Goal: Check status: Check status

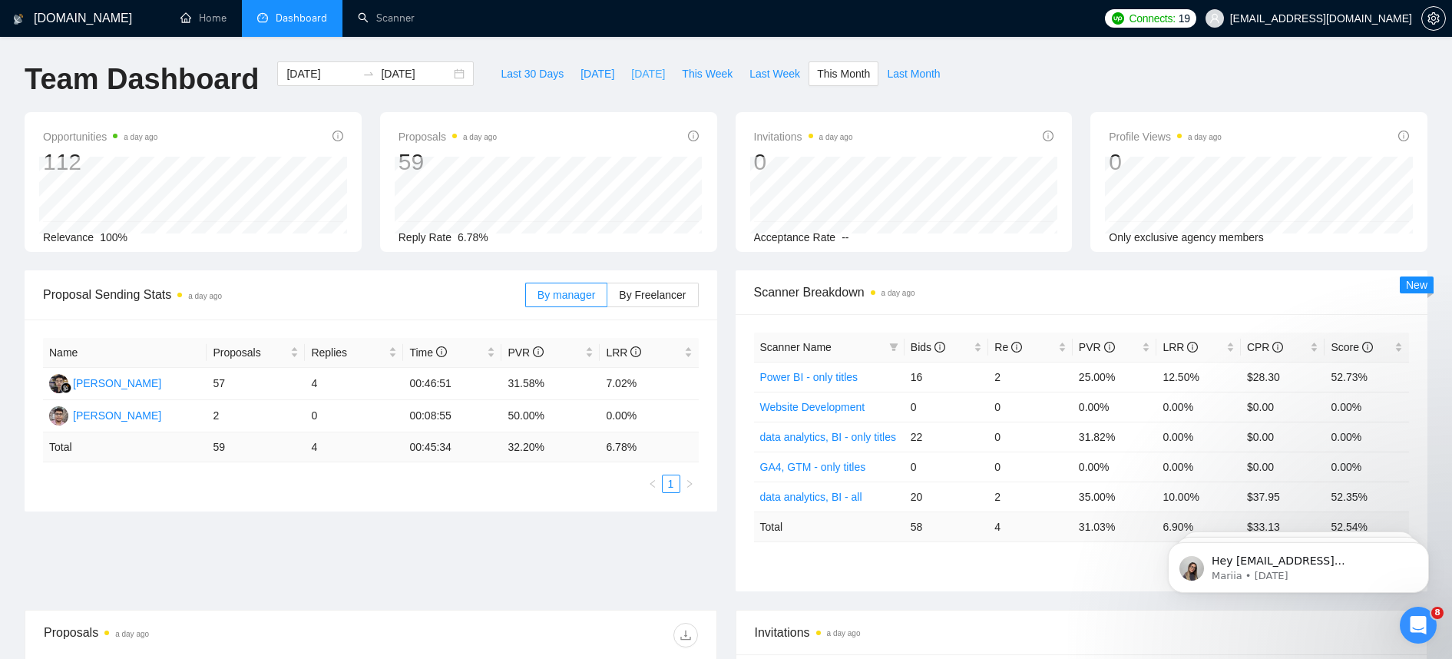
click at [623, 84] on button "[DATE]" at bounding box center [648, 73] width 51 height 25
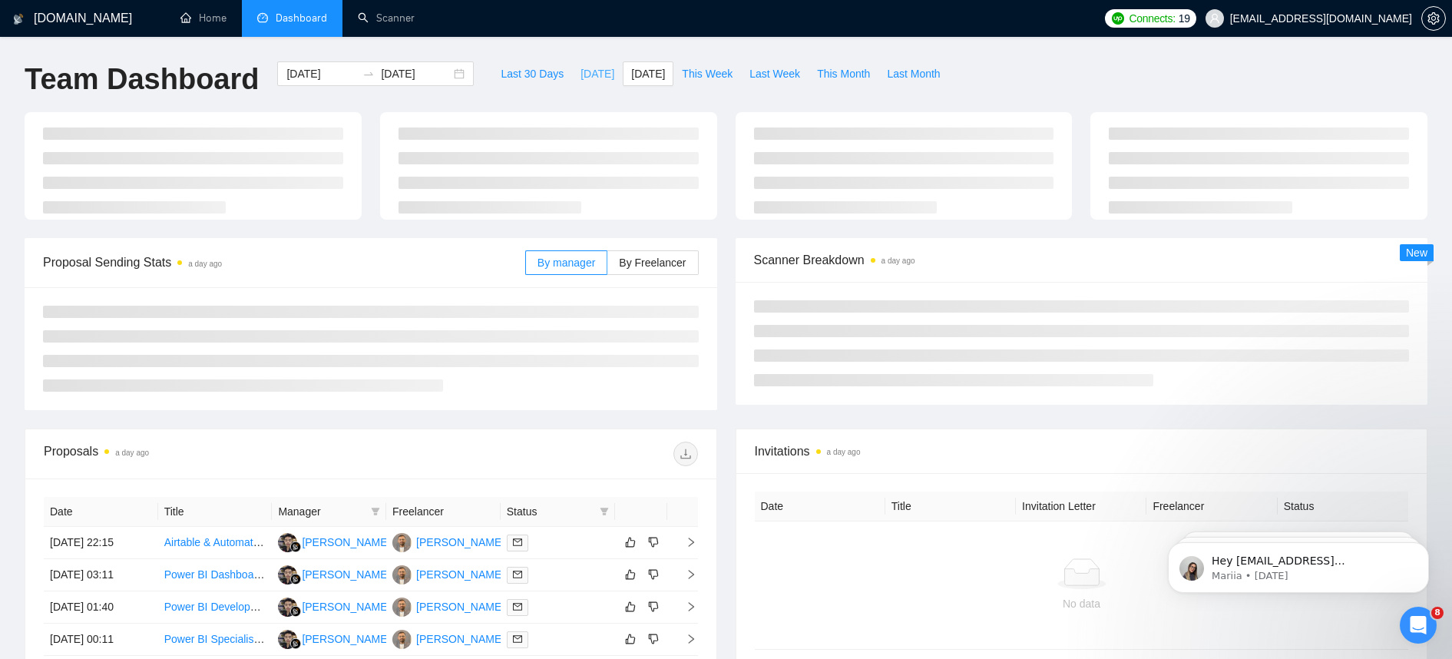
type input "[DATE]"
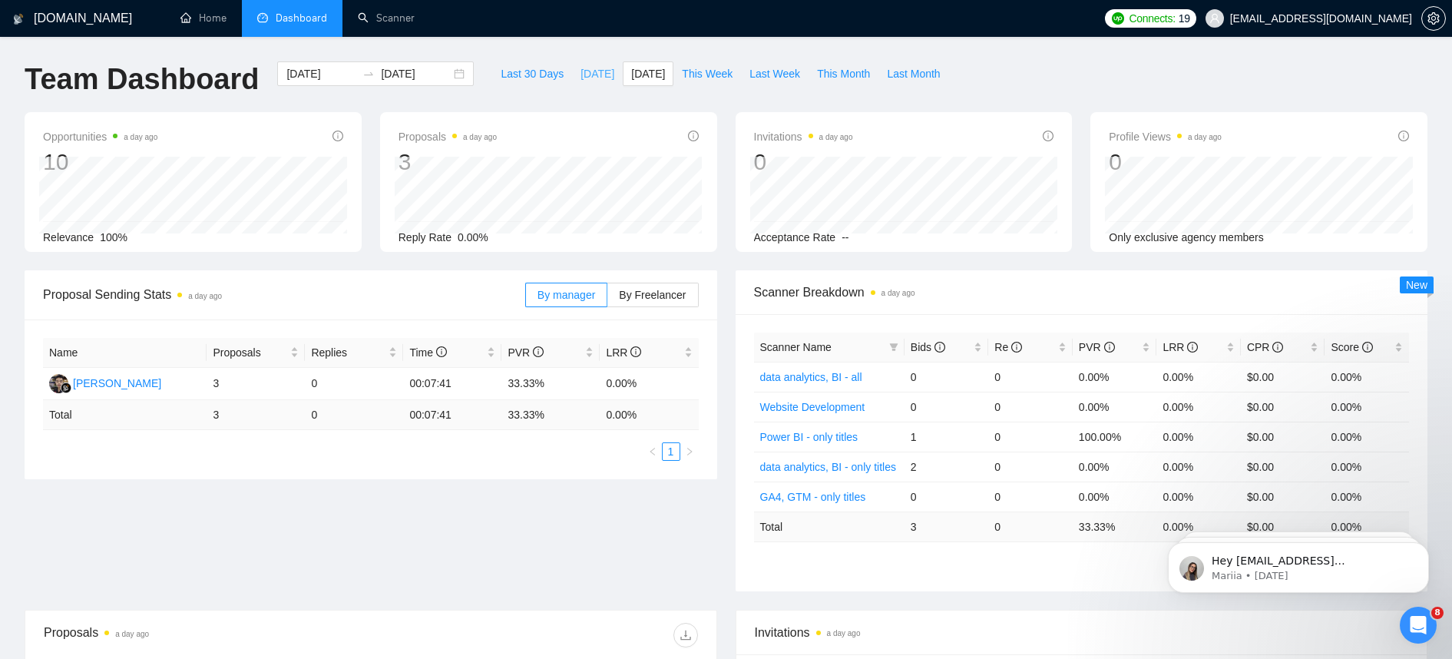
click at [582, 77] on span "[DATE]" at bounding box center [597, 73] width 34 height 17
type input "[DATE]"
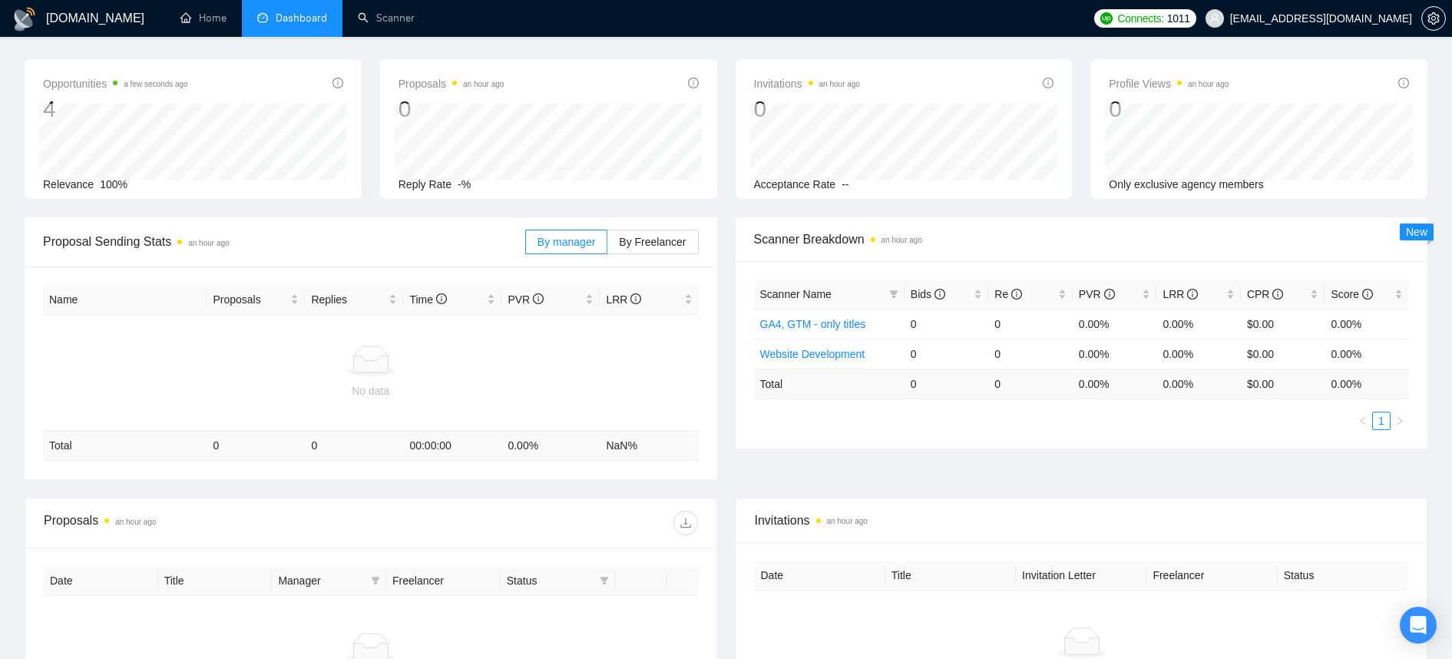
scroll to position [62, 0]
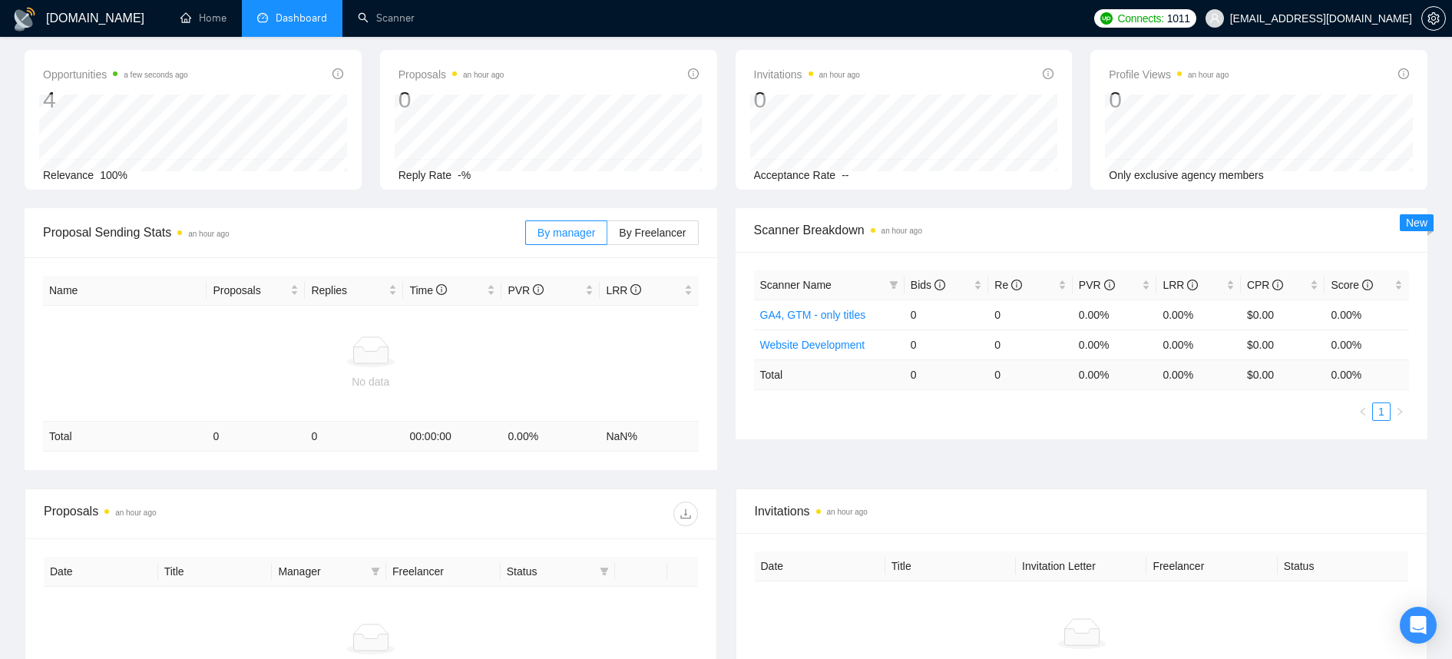
click at [187, 78] on span "a few seconds ago" at bounding box center [156, 74] width 64 height 12
click at [70, 69] on span "Opportunities a few seconds ago" at bounding box center [115, 74] width 145 height 18
click at [656, 226] on span "By Freelancer" at bounding box center [652, 232] width 67 height 12
click at [607, 236] on input "By Freelancer" at bounding box center [607, 236] width 0 height 0
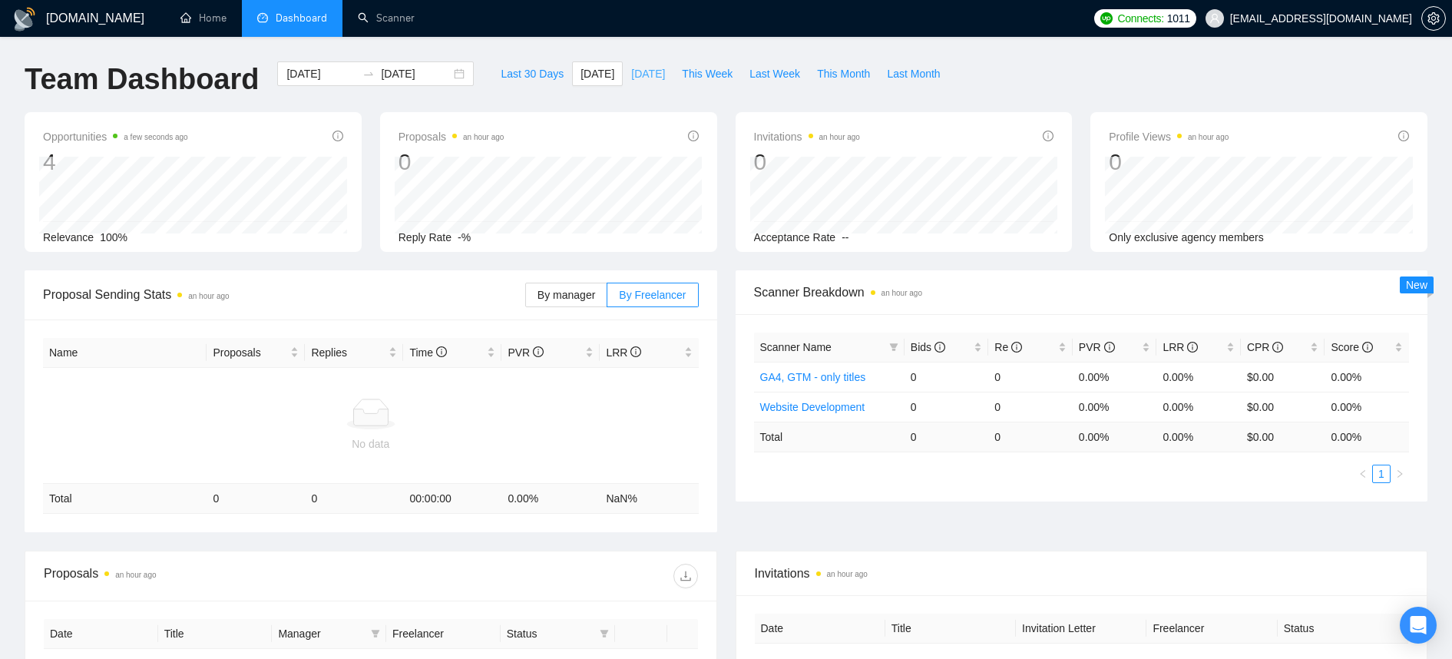
click at [631, 72] on span "[DATE]" at bounding box center [648, 73] width 34 height 17
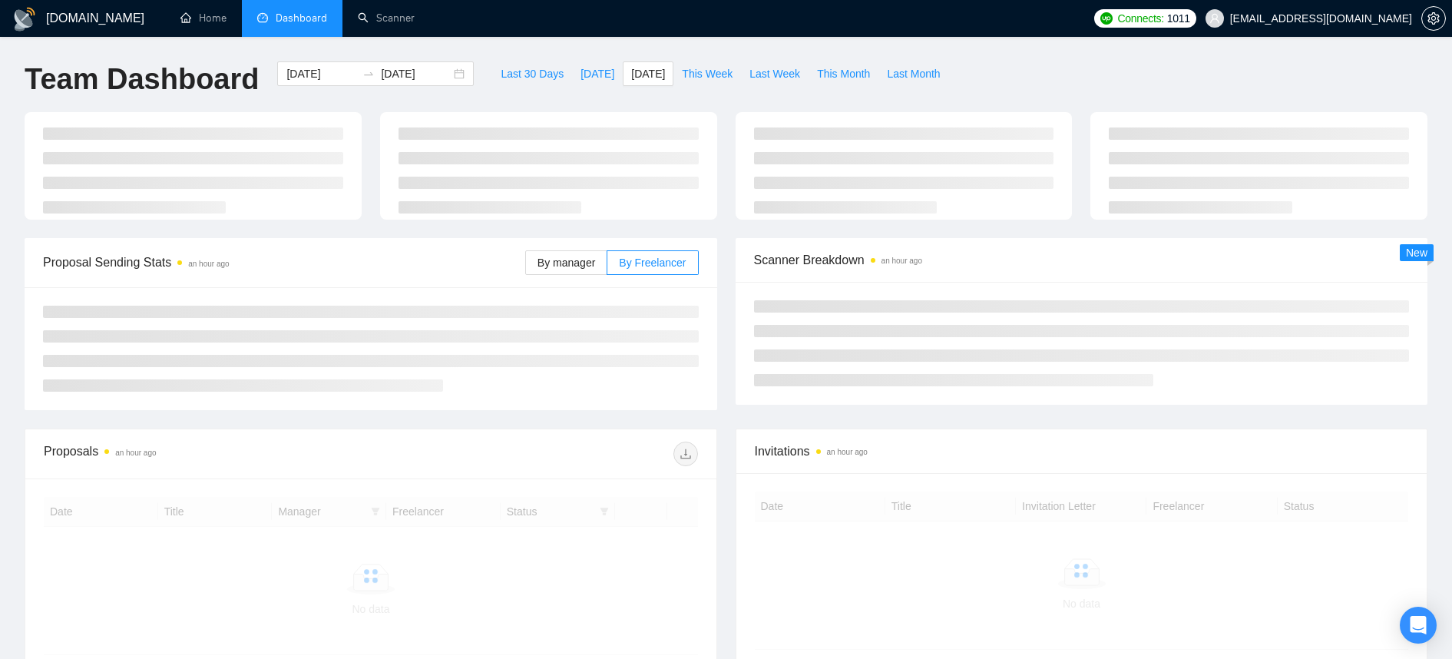
type input "[DATE]"
